Goal: Information Seeking & Learning: Find specific fact

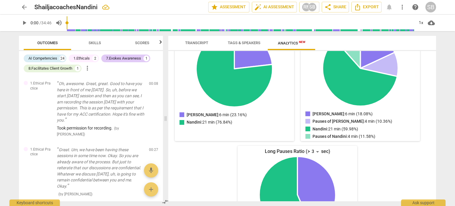
scroll to position [98, 0]
drag, startPoint x: 276, startPoint y: 120, endPoint x: 380, endPoint y: 160, distance: 111.5
click at [380, 160] on div "Talk Ratio [PERSON_NAME]: 6 min (23.16%) [PERSON_NAME]: 21 min (76.84%) [PERSON…" at bounding box center [297, 137] width 249 height 230
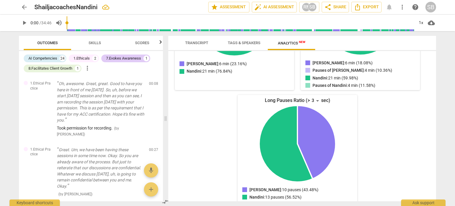
scroll to position [154, 0]
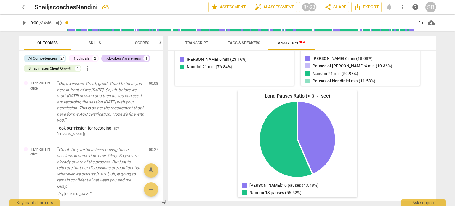
click at [193, 41] on span "Transcript" at bounding box center [196, 43] width 23 height 4
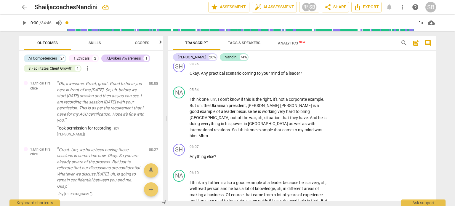
scroll to position [948, 0]
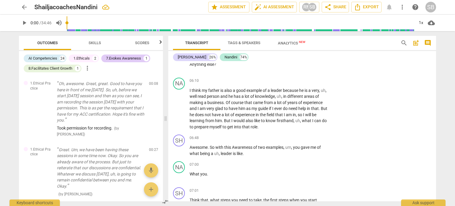
click at [247, 168] on div "07:00 + Add competency keyboard_arrow_right What you ." at bounding box center [260, 171] width 142 height 21
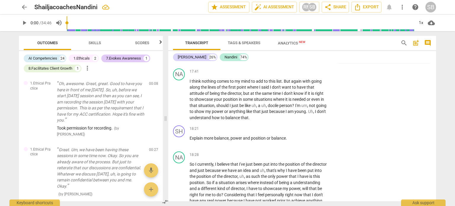
scroll to position [2340, 0]
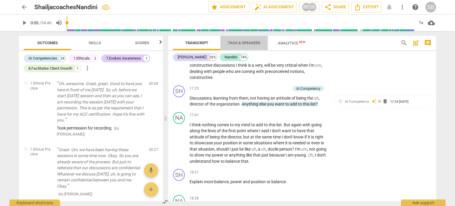
click at [254, 41] on span "Tags & Speakers" at bounding box center [244, 43] width 33 height 4
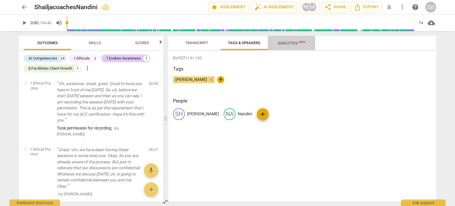
click at [278, 44] on span "Analytics New" at bounding box center [292, 43] width 28 height 4
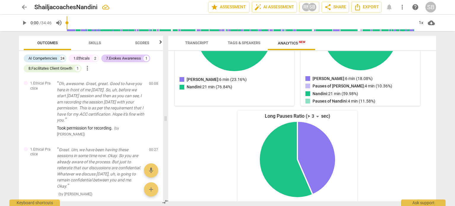
scroll to position [154, 0]
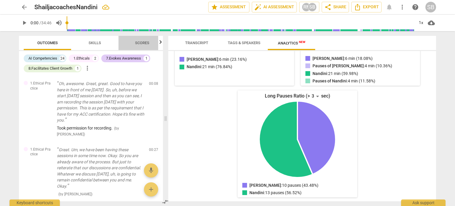
click at [147, 43] on span "Scores" at bounding box center [142, 43] width 14 height 4
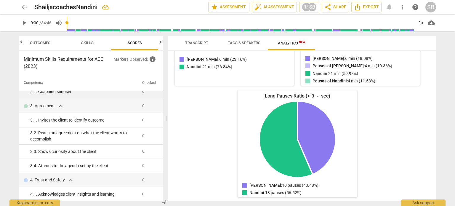
scroll to position [0, 0]
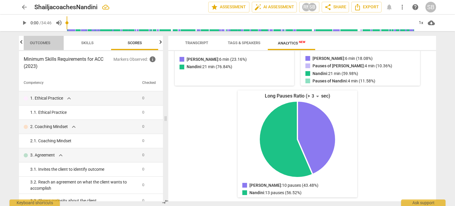
click at [42, 39] on span "Outcomes" at bounding box center [40, 43] width 35 height 8
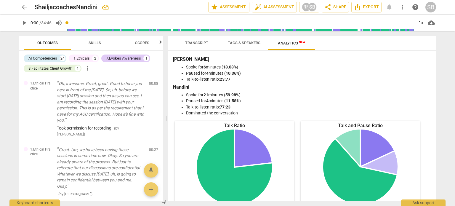
click at [246, 42] on span "Tags & Speakers" at bounding box center [244, 43] width 33 height 4
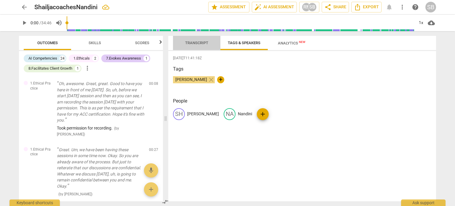
click at [198, 44] on span "Transcript" at bounding box center [196, 43] width 23 height 4
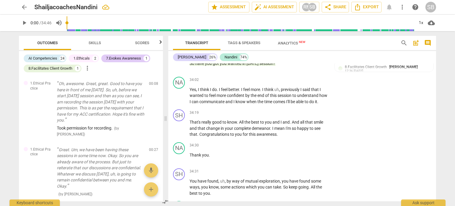
scroll to position [3992, 0]
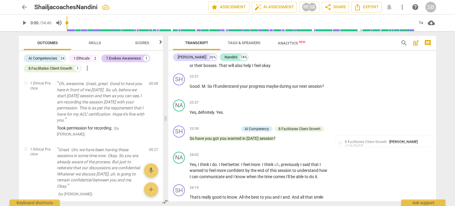
click at [292, 43] on span "Analytics New" at bounding box center [292, 43] width 28 height 4
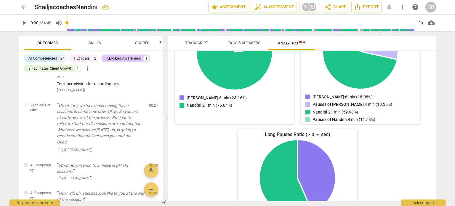
scroll to position [12, 0]
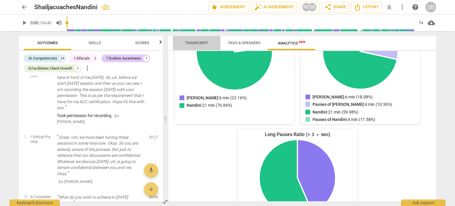
click at [202, 44] on span "Transcript" at bounding box center [196, 43] width 23 height 4
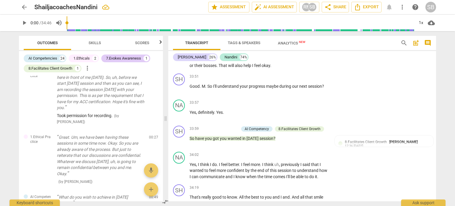
click at [404, 41] on span "search" at bounding box center [403, 42] width 7 height 7
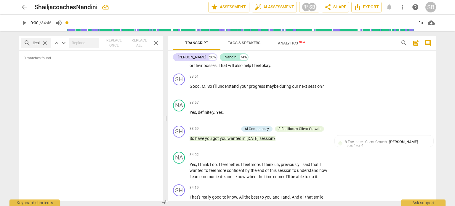
scroll to position [0, 15]
type input "hypothetical"
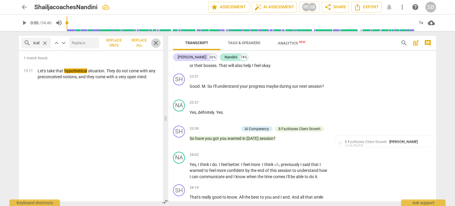
scroll to position [0, 0]
click at [154, 44] on span "close" at bounding box center [155, 42] width 7 height 7
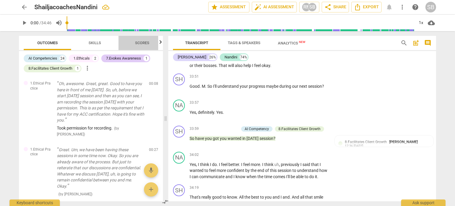
click at [142, 42] on span "Scores" at bounding box center [142, 43] width 14 height 4
